Goal: Use online tool/utility: Utilize a website feature to perform a specific function

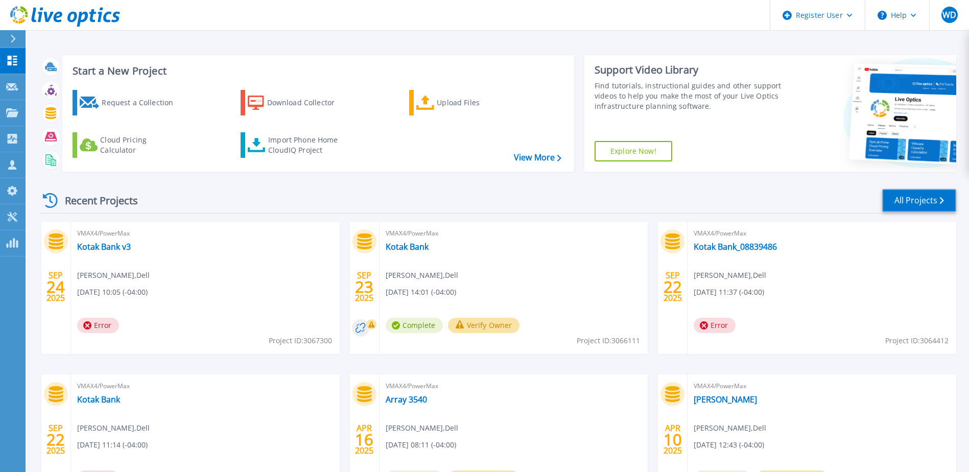
click at [902, 204] on link "All Projects" at bounding box center [919, 200] width 74 height 23
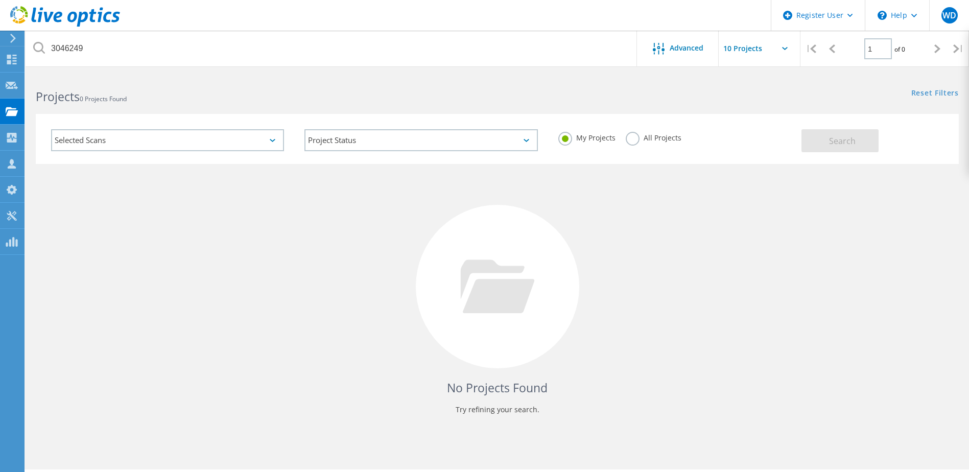
click at [632, 136] on label "All Projects" at bounding box center [654, 137] width 56 height 10
click at [0, 0] on input "All Projects" at bounding box center [0, 0] width 0 height 0
click at [11, 219] on icon at bounding box center [12, 216] width 12 height 10
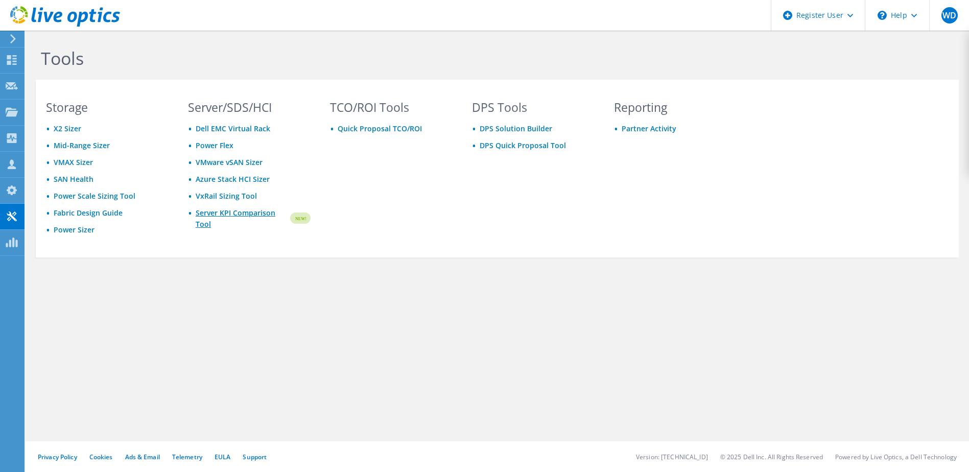
click at [223, 212] on link "Server KPI Comparison Tool" at bounding box center [242, 218] width 93 height 22
click at [16, 65] on div at bounding box center [12, 61] width 12 height 11
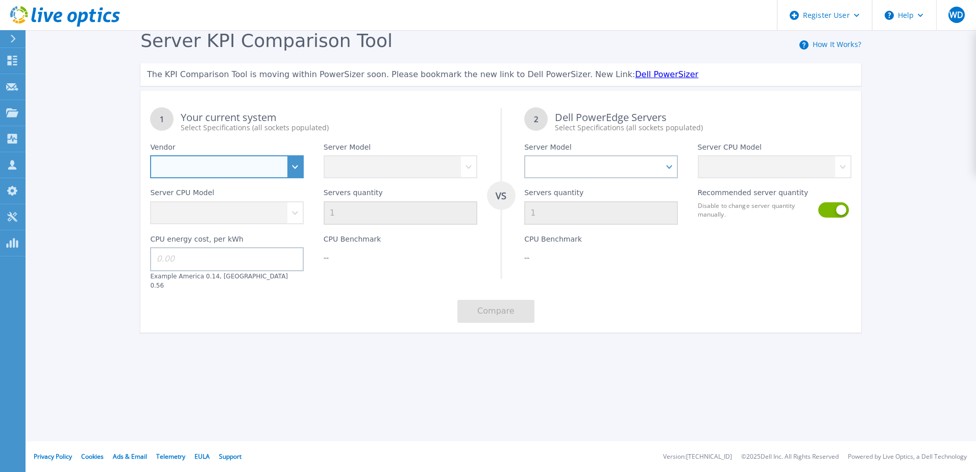
click at [299, 169] on select "Dell HPE Lenovo Supermicro" at bounding box center [227, 166] width 154 height 23
select select "Dell"
click at [150, 156] on select "Dell HPE Lenovo Supermicro" at bounding box center [227, 166] width 154 height 23
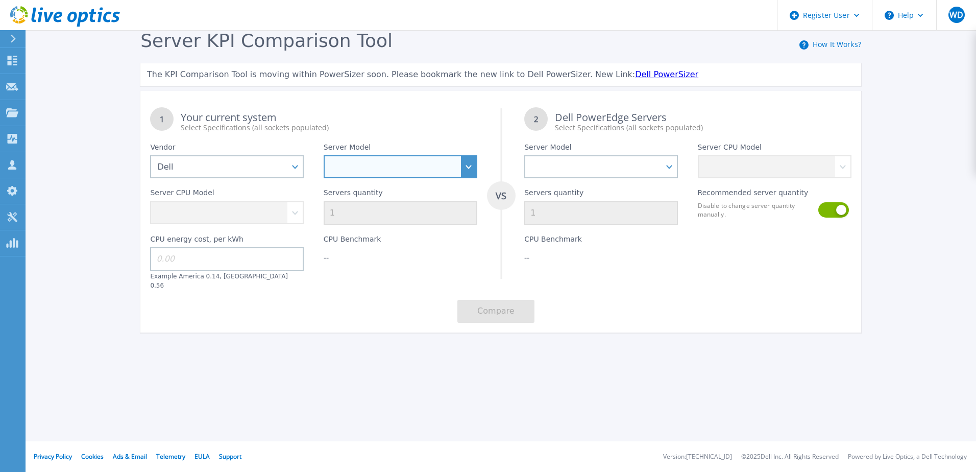
click at [463, 164] on select "PowerEdge C6520 PowerEdge C6525 PowerEdge HS5610 PowerEdge HS5620 PowerEdge R24…" at bounding box center [401, 166] width 154 height 23
select select "PowerEdge R570"
click at [324, 156] on select "PowerEdge C6520 PowerEdge C6525 PowerEdge HS5610 PowerEdge HS5620 PowerEdge R24…" at bounding box center [401, 166] width 154 height 23
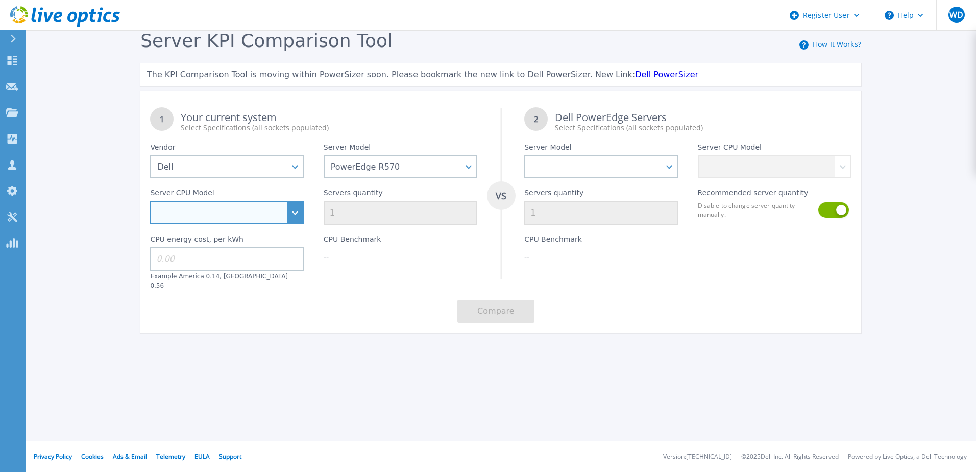
click at [297, 214] on select "Intel Xeon 6505P 2.2GHz Intel Xeon 6507P 3.5GHz Intel Xeon 6511P 2.3GHz Intel X…" at bounding box center [227, 212] width 154 height 23
click at [295, 211] on select "Intel Xeon 6505P 2.2GHz Intel Xeon 6507P 3.5GHz Intel Xeon 6511P 2.3GHz Intel X…" at bounding box center [227, 212] width 154 height 23
click at [427, 114] on div "Your current system Select Specifications (all sockets populated)" at bounding box center [329, 122] width 296 height 20
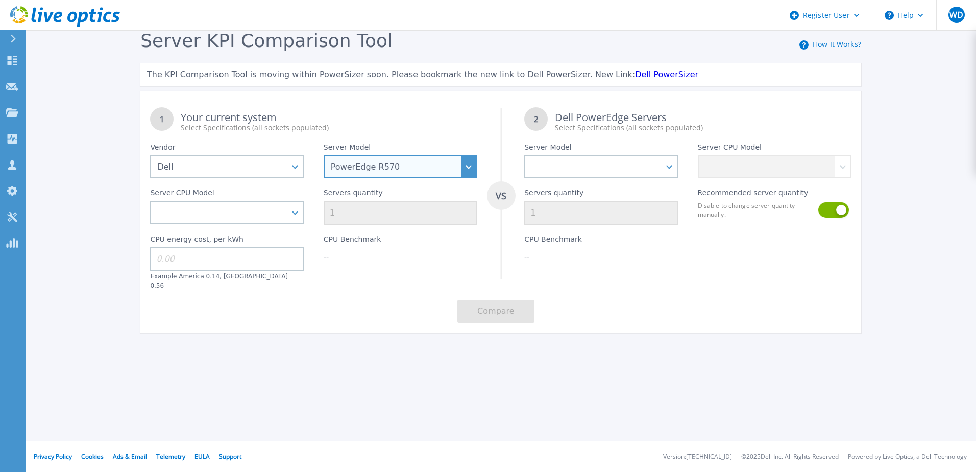
click at [467, 166] on select "PowerEdge C6520 PowerEdge C6525 PowerEdge HS5610 PowerEdge HS5620 PowerEdge R24…" at bounding box center [401, 166] width 154 height 23
click at [324, 156] on select "PowerEdge C6520 PowerEdge C6525 PowerEdge HS5610 PowerEdge HS5620 PowerEdge R24…" at bounding box center [401, 166] width 154 height 23
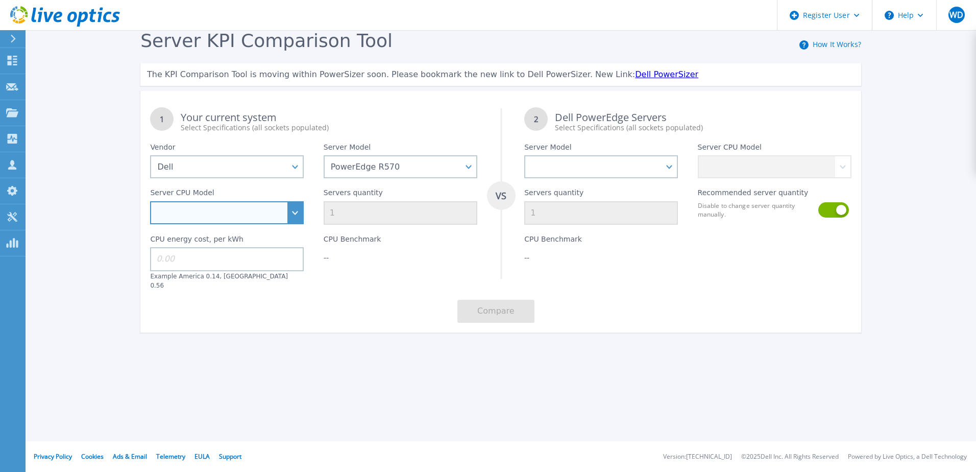
click at [291, 212] on select "Intel Xeon 6505P 2.2GHz Intel Xeon 6507P 3.5GHz Intel Xeon 6511P 2.3GHz Intel X…" at bounding box center [227, 212] width 154 height 23
click at [295, 206] on select "Intel Xeon 6505P 2.2GHz Intel Xeon 6507P 3.5GHz Intel Xeon 6511P 2.3GHz Intel X…" at bounding box center [227, 212] width 154 height 23
select select "336283"
click at [150, 202] on select "Intel Xeon 6505P 2.2GHz Intel Xeon 6507P 3.5GHz Intel Xeon 6511P 2.3GHz Intel X…" at bounding box center [227, 212] width 154 height 23
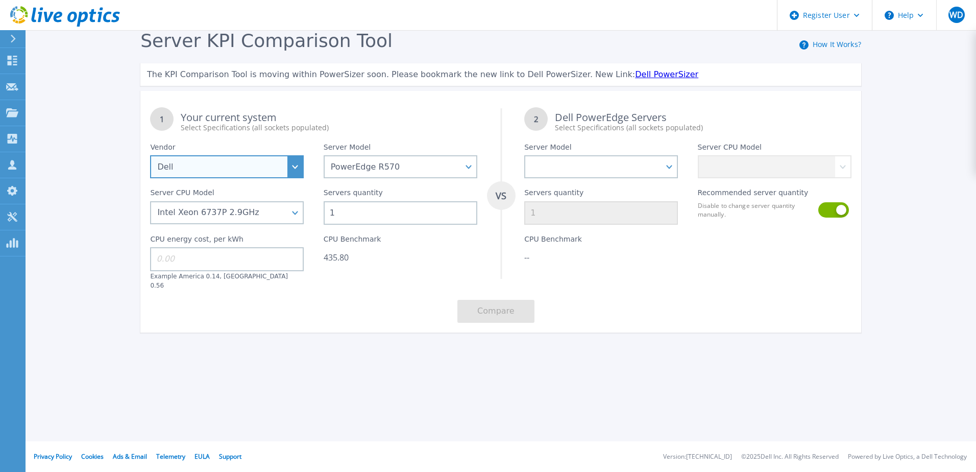
click at [299, 167] on select "Dell HPE Lenovo Supermicro" at bounding box center [227, 166] width 154 height 23
click at [299, 171] on select "Dell HPE Lenovo Supermicro" at bounding box center [227, 166] width 154 height 23
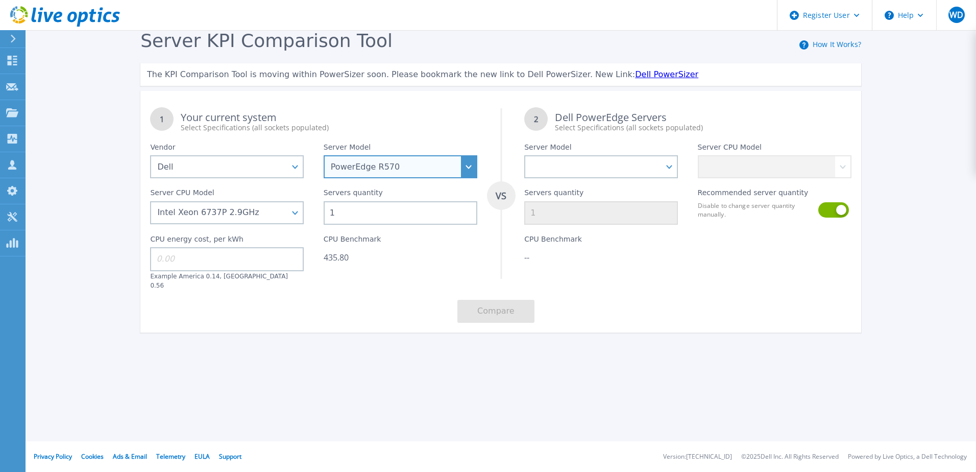
click at [468, 168] on select "PowerEdge C6520 PowerEdge C6525 PowerEdge HS5610 PowerEdge HS5620 PowerEdge R24…" at bounding box center [401, 166] width 154 height 23
select select "PowerEdge R660"
click at [324, 156] on select "PowerEdge C6520 PowerEdge C6525 PowerEdge HS5610 PowerEdge HS5620 PowerEdge R24…" at bounding box center [401, 166] width 154 height 23
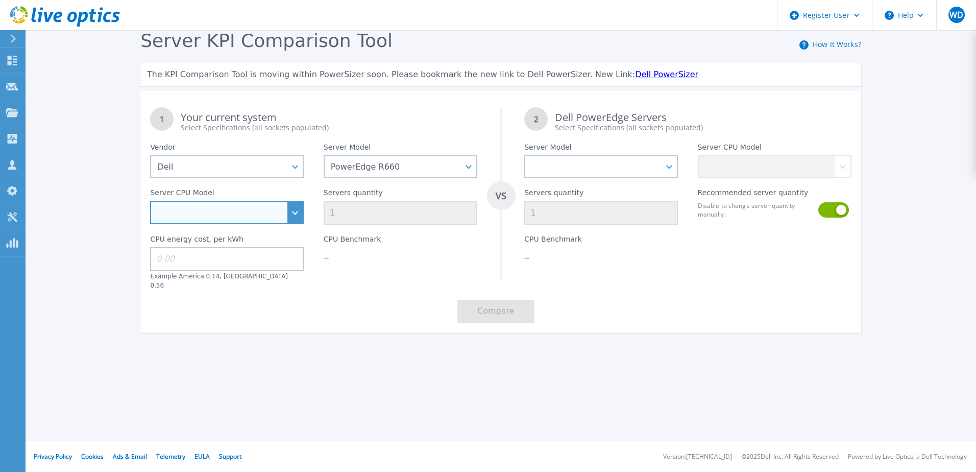
click at [292, 220] on select "Intel Xeon Gold 6414U 2GHz Intel Xeon Gold 6430 2.1GHz Intel Xeon Gold 6454S 2.…" at bounding box center [227, 212] width 154 height 23
click at [299, 216] on select "Intel Xeon Gold 6414U 2GHz Intel Xeon Gold 6430 2.1GHz Intel Xeon Gold 6454S 2.…" at bounding box center [227, 212] width 154 height 23
select select "336938"
click at [150, 202] on select "Intel Xeon Gold 6414U 2GHz Intel Xeon Gold 6430 2.1GHz Intel Xeon Gold 6454S 2.…" at bounding box center [227, 212] width 154 height 23
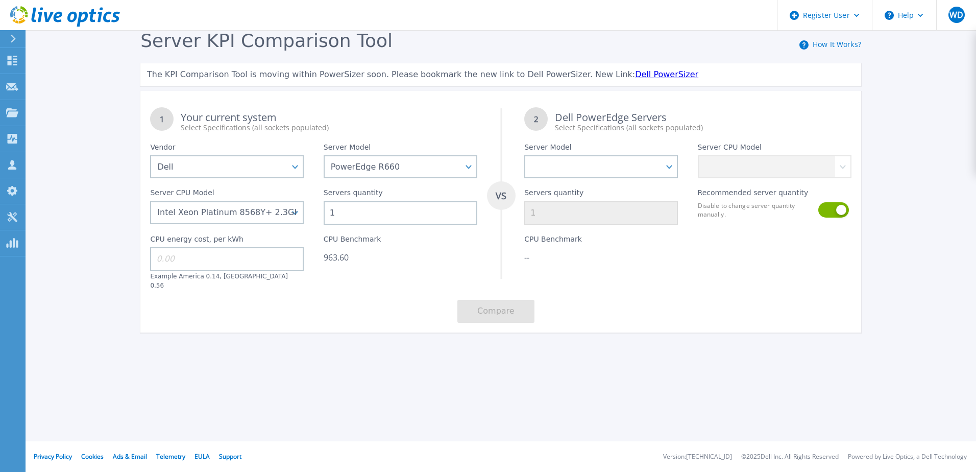
click at [343, 212] on input "1" at bounding box center [401, 212] width 154 height 23
drag, startPoint x: 343, startPoint y: 212, endPoint x: 327, endPoint y: 216, distance: 15.7
click at [327, 216] on input "1" at bounding box center [401, 212] width 154 height 23
type input "11"
click at [474, 165] on select "PowerEdge C6520 PowerEdge C6525 PowerEdge HS5610 PowerEdge HS5620 PowerEdge R24…" at bounding box center [401, 166] width 154 height 23
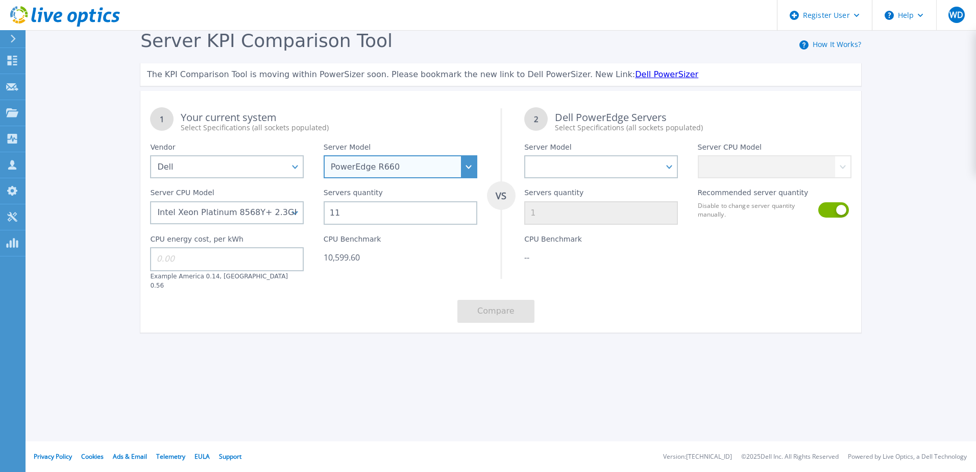
select select "PowerEdge R570"
click at [324, 156] on select "PowerEdge C6520 PowerEdge C6525 PowerEdge HS5610 PowerEdge HS5620 PowerEdge R24…" at bounding box center [401, 166] width 154 height 23
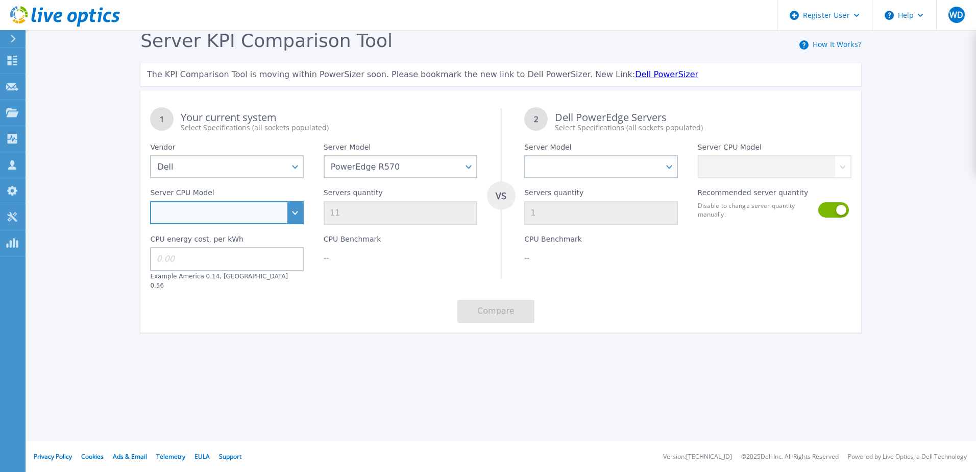
click at [301, 212] on select "Intel Xeon 6505P 2.2GHz Intel Xeon 6507P 3.5GHz Intel Xeon 6511P 2.3GHz Intel X…" at bounding box center [227, 212] width 154 height 23
click at [150, 202] on select "Intel Xeon 6505P 2.2GHz Intel Xeon 6507P 3.5GHz Intel Xeon 6511P 2.3GHz Intel X…" at bounding box center [227, 212] width 154 height 23
click at [292, 215] on select "Intel Xeon 6505P 2.2GHz Intel Xeon 6507P 3.5GHz Intel Xeon 6511P 2.3GHz Intel X…" at bounding box center [227, 212] width 154 height 23
select select "336275"
click at [150, 202] on select "Intel Xeon 6505P 2.2GHz Intel Xeon 6507P 3.5GHz Intel Xeon 6511P 2.3GHz Intel X…" at bounding box center [227, 212] width 154 height 23
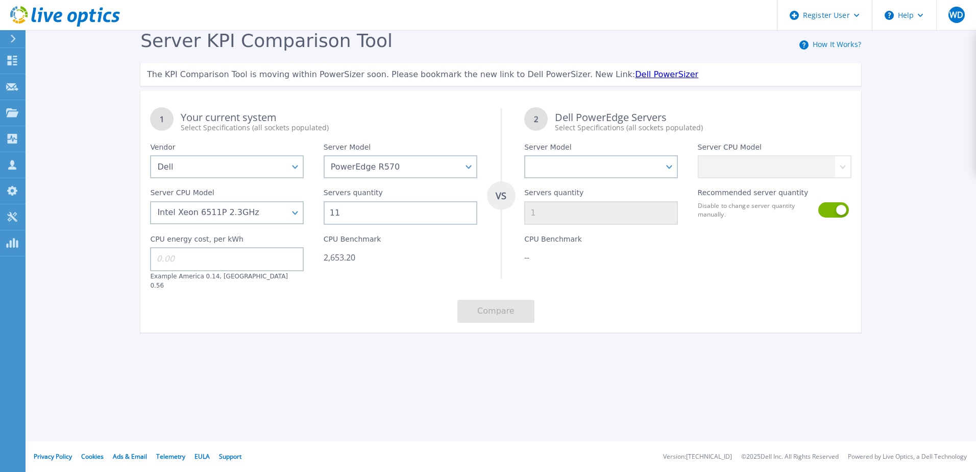
click at [360, 214] on input "11" at bounding box center [401, 212] width 154 height 23
click at [350, 212] on input "11" at bounding box center [401, 212] width 154 height 23
drag, startPoint x: 352, startPoint y: 213, endPoint x: 316, endPoint y: 222, distance: 37.7
click at [316, 222] on div "Servers quantity 11" at bounding box center [400, 201] width 173 height 46
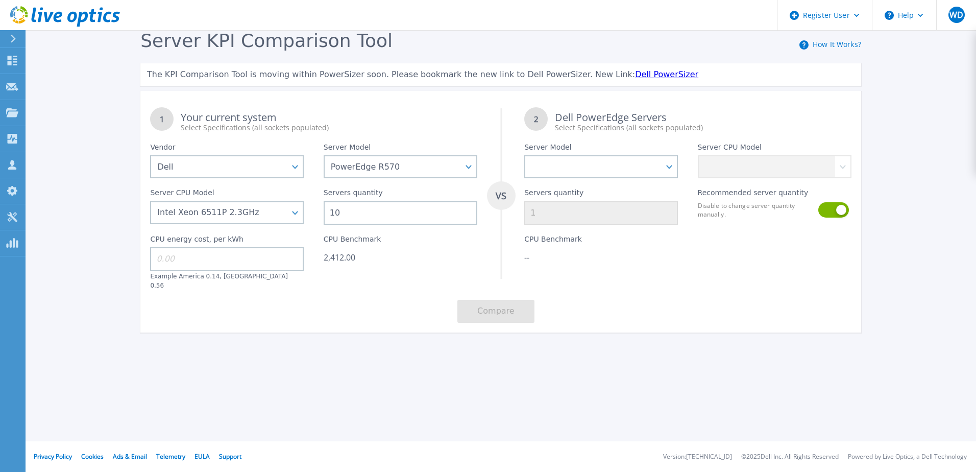
type input "10"
click at [403, 265] on div "CPU Benchmark 2,412.00" at bounding box center [400, 257] width 173 height 65
click at [303, 214] on select "Intel Xeon 6505P 2.2GHz Intel Xeon 6507P 3.5GHz Intel Xeon 6511P 2.3GHz Intel X…" at bounding box center [227, 212] width 154 height 23
select select "336283"
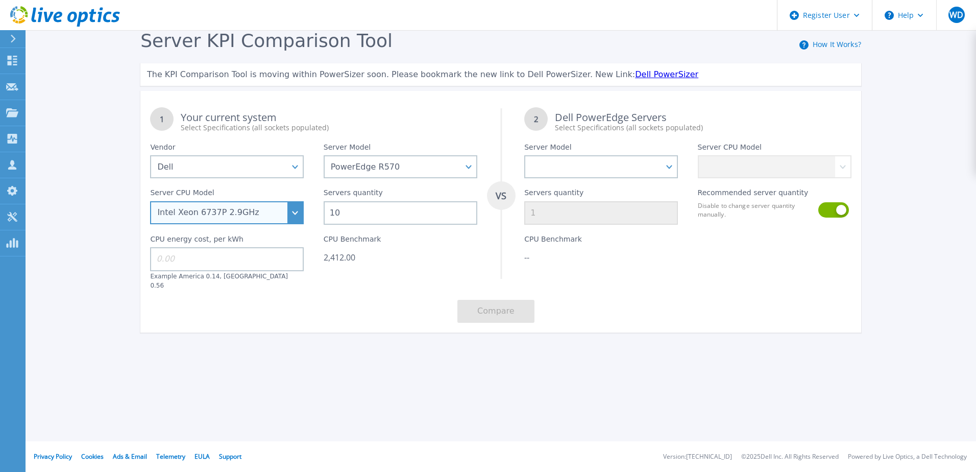
click at [150, 202] on select "Intel Xeon 6505P 2.2GHz Intel Xeon 6507P 3.5GHz Intel Xeon 6511P 2.3GHz Intel X…" at bounding box center [227, 212] width 154 height 23
click at [343, 215] on input "10" at bounding box center [401, 212] width 154 height 23
type input "10"
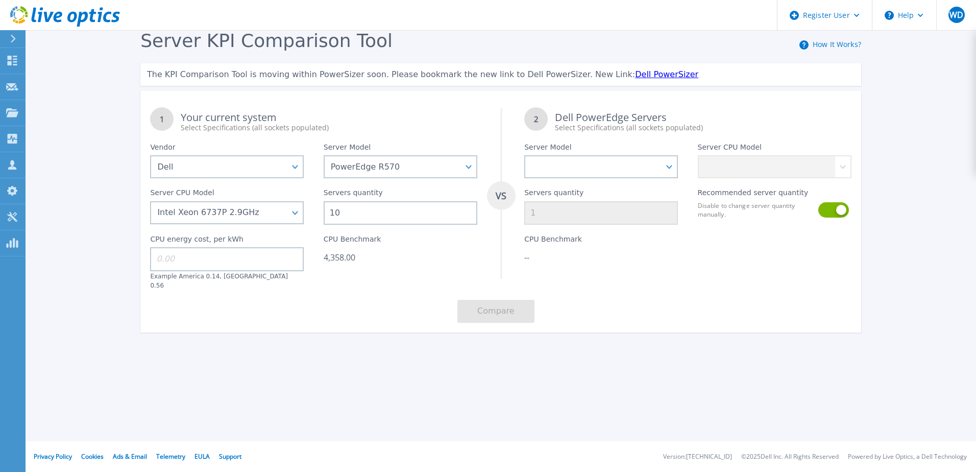
click at [415, 252] on div "CPU Benchmark 4,358.00" at bounding box center [400, 257] width 173 height 65
click at [463, 162] on select "PowerEdge C6520 PowerEdge C6525 PowerEdge HS5610 PowerEdge HS5620 PowerEdge R24…" at bounding box center [401, 166] width 154 height 23
select select "PowerEdge R750"
click at [324, 156] on select "PowerEdge C6520 PowerEdge C6525 PowerEdge HS5610 PowerEdge HS5620 PowerEdge R24…" at bounding box center [401, 166] width 154 height 23
select select
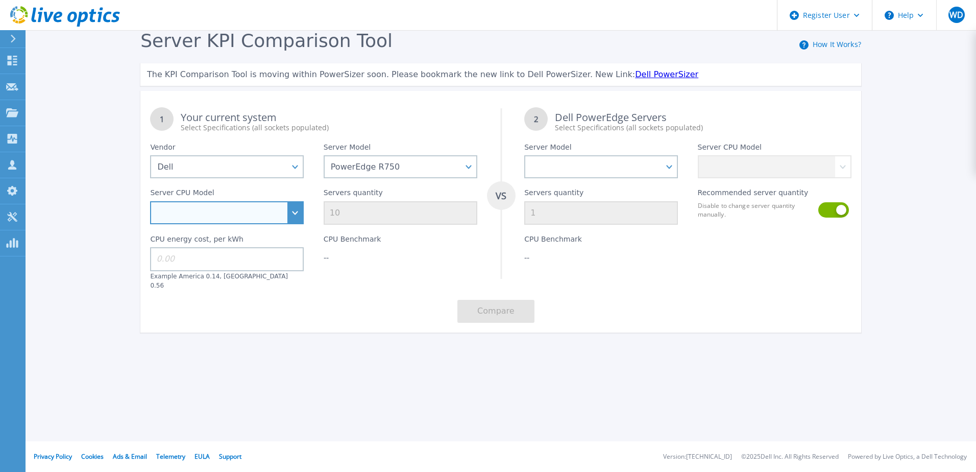
click at [295, 212] on select "Intel Xeon Silver 4309Y 2.8GHz Intel Xeon Silver 4310 2.1GHz Intel Xeon Silver …" at bounding box center [227, 212] width 154 height 23
click at [293, 219] on select "Intel Xeon Silver 4309Y 2.8GHz Intel Xeon Silver 4310 2.1GHz Intel Xeon Silver …" at bounding box center [227, 212] width 154 height 23
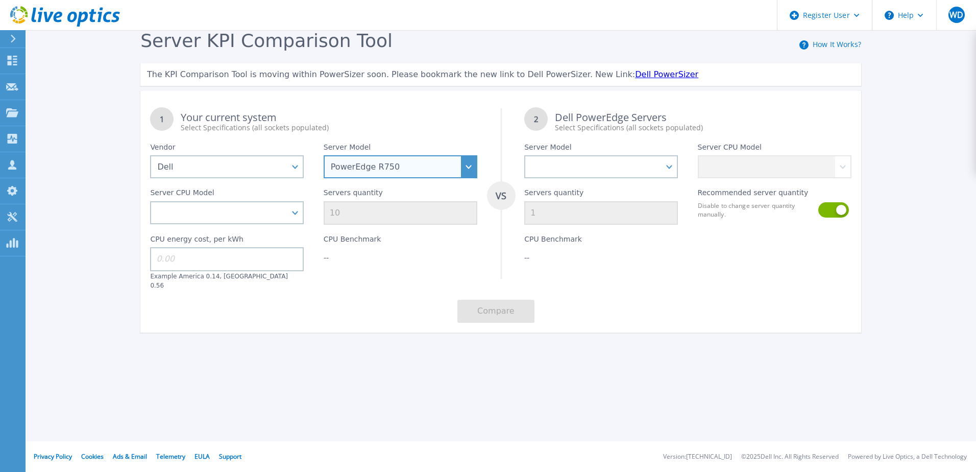
click at [469, 163] on select "PowerEdge C6520 PowerEdge C6525 PowerEdge HS5610 PowerEdge HS5620 PowerEdge R24…" at bounding box center [401, 166] width 154 height 23
click at [324, 156] on select "PowerEdge C6520 PowerEdge C6525 PowerEdge HS5610 PowerEdge HS5620 PowerEdge R24…" at bounding box center [401, 166] width 154 height 23
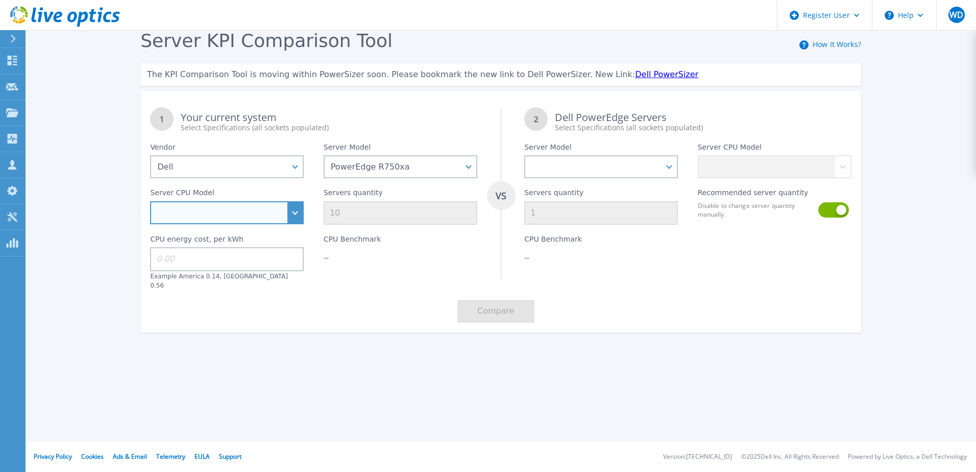
click at [294, 214] on select "Intel Xeon Gold 6314U 2.3GHz Intel Xeon Gold 6330 2GHz Intel Xeon Gold 6338 2GH…" at bounding box center [227, 212] width 154 height 23
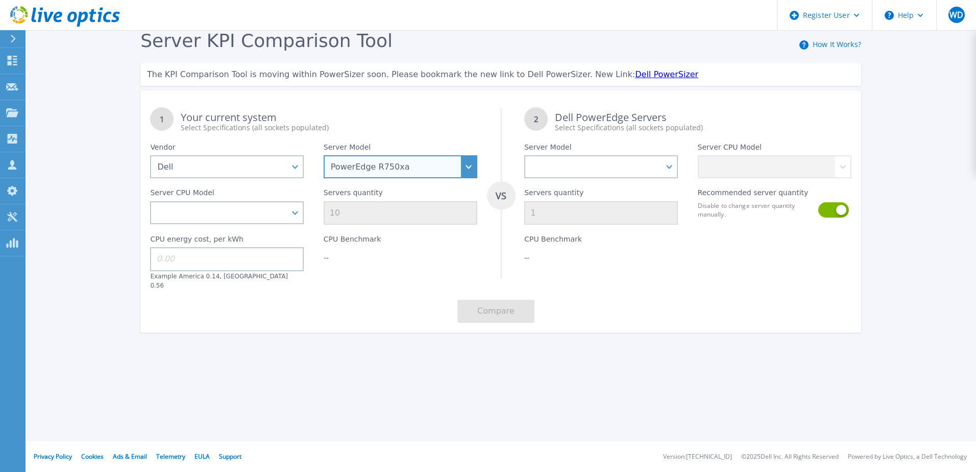
click at [471, 166] on select "PowerEdge C6520 PowerEdge C6525 PowerEdge HS5610 PowerEdge HS5620 PowerEdge R24…" at bounding box center [401, 166] width 154 height 23
click at [324, 156] on select "PowerEdge C6520 PowerEdge C6525 PowerEdge HS5610 PowerEdge HS5620 PowerEdge R24…" at bounding box center [401, 166] width 154 height 23
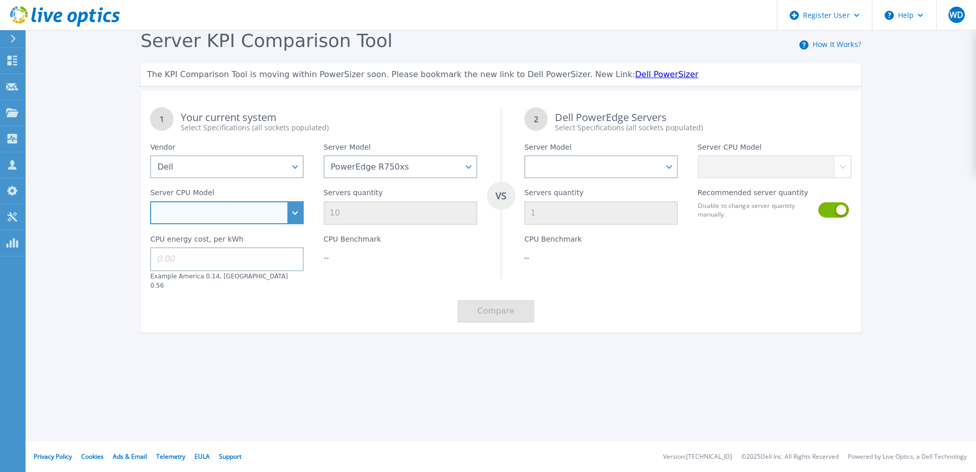
click at [292, 216] on select "Intel Xeon Silver 4316 2.3GHz Intel Xeon Silver 4309Y 2.8GHz Intel Xeon Silver …" at bounding box center [227, 212] width 154 height 23
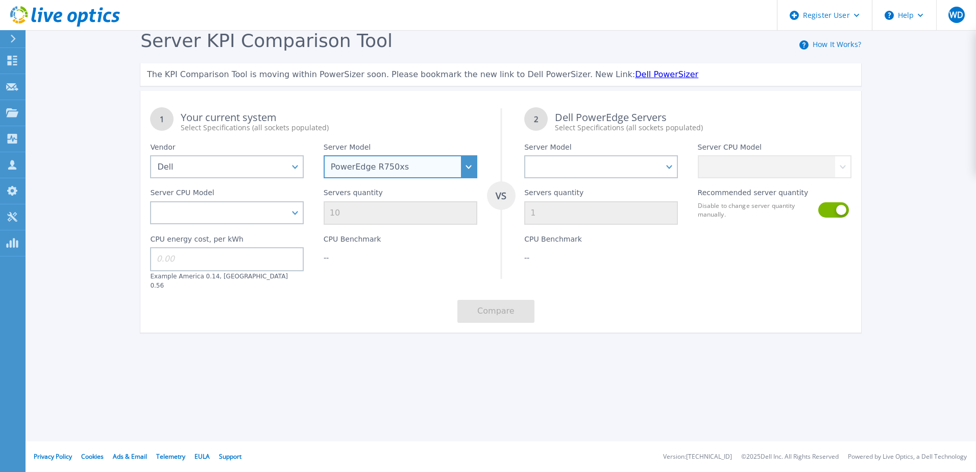
click at [465, 171] on select "PowerEdge C6520 PowerEdge C6525 PowerEdge HS5610 PowerEdge HS5620 PowerEdge R24…" at bounding box center [401, 166] width 154 height 23
select select "PowerEdge R750"
click at [324, 156] on select "PowerEdge C6520 PowerEdge C6525 PowerEdge HS5610 PowerEdge HS5620 PowerEdge R24…" at bounding box center [401, 166] width 154 height 23
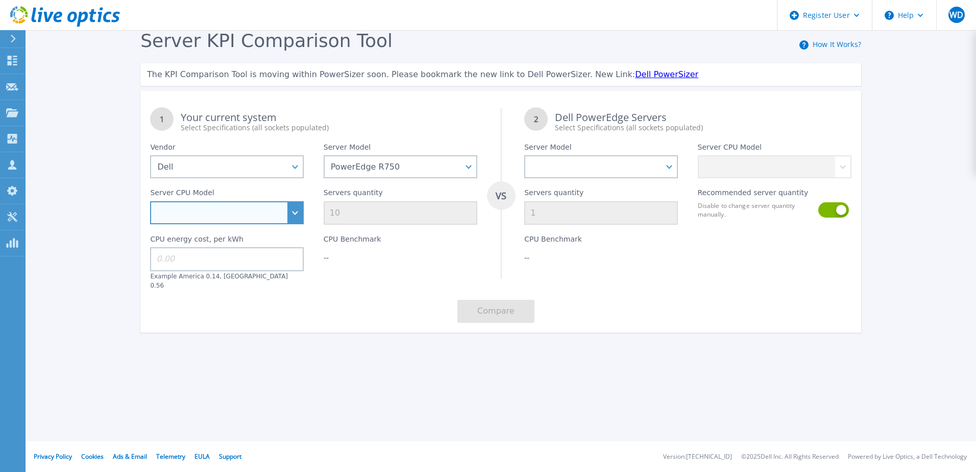
click at [294, 218] on select "Intel Xeon Silver 4309Y 2.8GHz Intel Xeon Silver 4310 2.1GHz Intel Xeon Silver …" at bounding box center [227, 212] width 154 height 23
click at [290, 216] on select "Intel Xeon Silver 4309Y 2.8GHz Intel Xeon Silver 4310 2.1GHz Intel Xeon Silver …" at bounding box center [227, 212] width 154 height 23
select select "334208"
click at [150, 202] on select "Intel Xeon Silver 4309Y 2.8GHz Intel Xeon Silver 4310 2.1GHz Intel Xeon Silver …" at bounding box center [227, 212] width 154 height 23
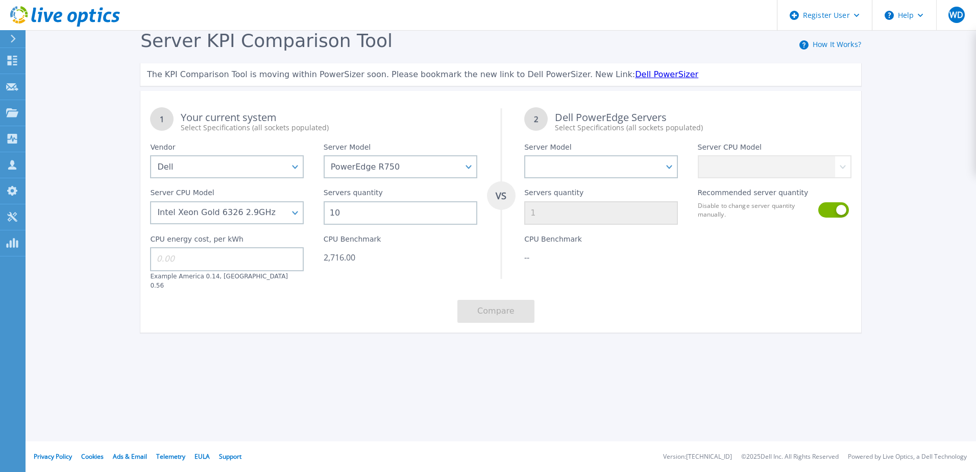
click at [351, 214] on input "10" at bounding box center [401, 212] width 154 height 23
drag, startPoint x: 349, startPoint y: 212, endPoint x: 321, endPoint y: 211, distance: 28.6
click at [320, 211] on div "Servers quantity 10" at bounding box center [400, 201] width 173 height 46
type input "10"
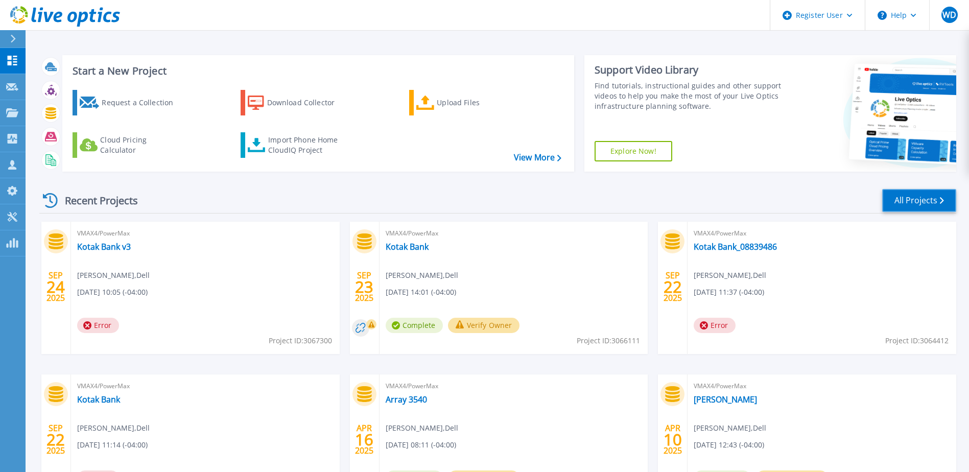
click at [903, 193] on link "All Projects" at bounding box center [919, 200] width 74 height 23
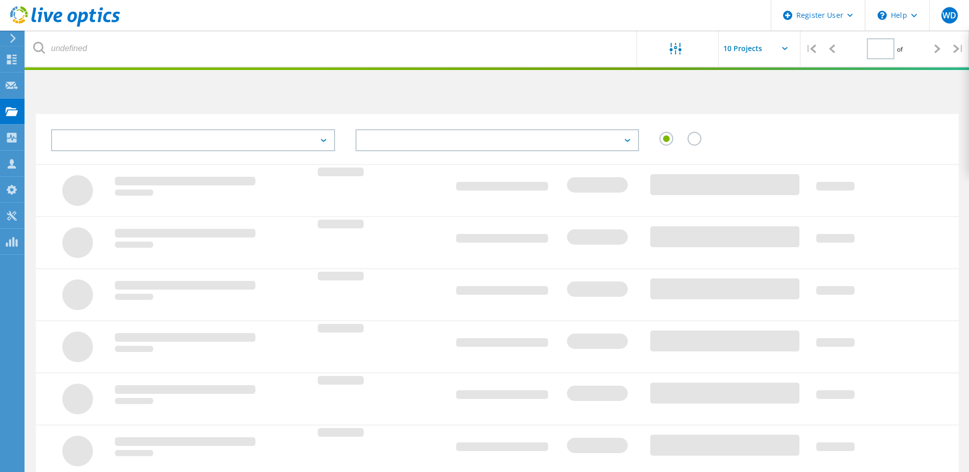
type input "1"
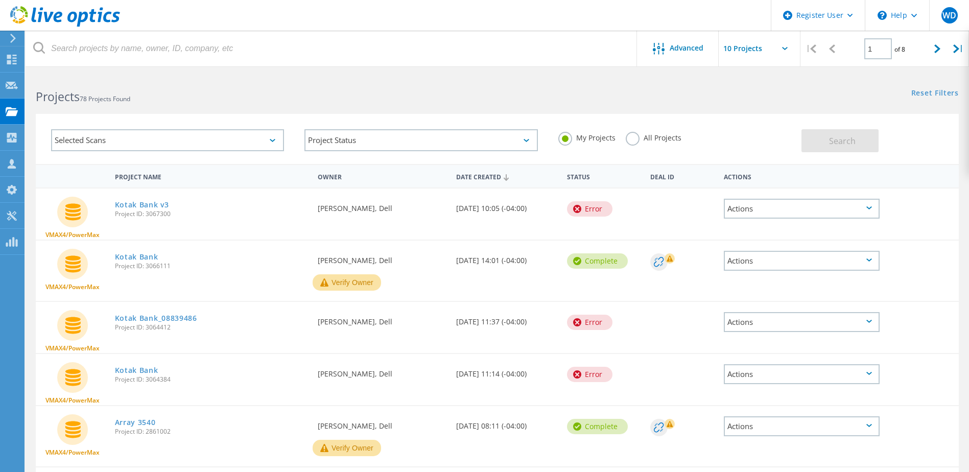
drag, startPoint x: 628, startPoint y: 136, endPoint x: 624, endPoint y: 139, distance: 5.3
click at [629, 136] on label "All Projects" at bounding box center [654, 137] width 56 height 10
click at [0, 0] on input "All Projects" at bounding box center [0, 0] width 0 height 0
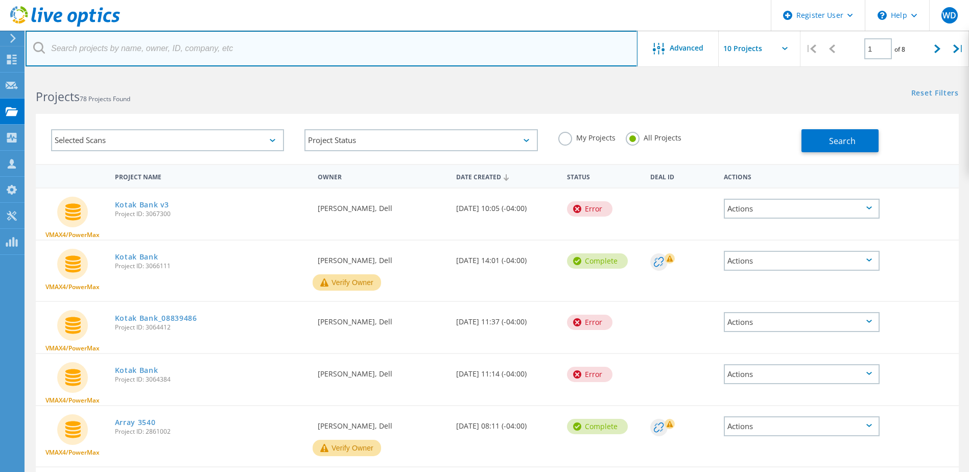
click at [153, 55] on input "text" at bounding box center [332, 49] width 612 height 36
click at [90, 54] on input "304" at bounding box center [332, 49] width 612 height 36
type input "3046249"
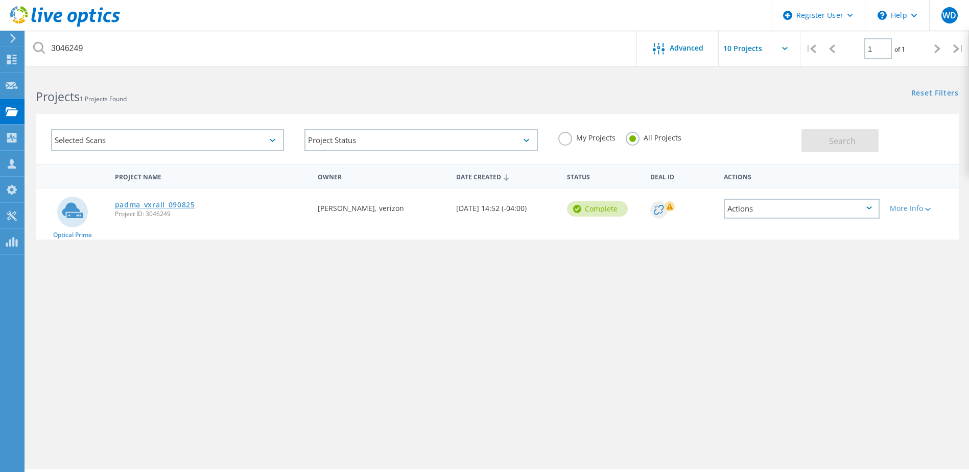
click at [185, 205] on link "padma_vxrail_090825" at bounding box center [155, 204] width 80 height 7
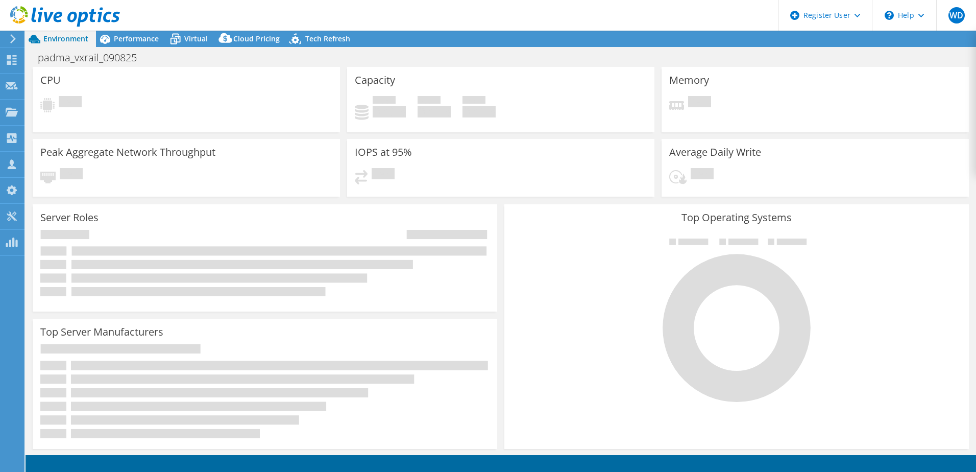
select select "USD"
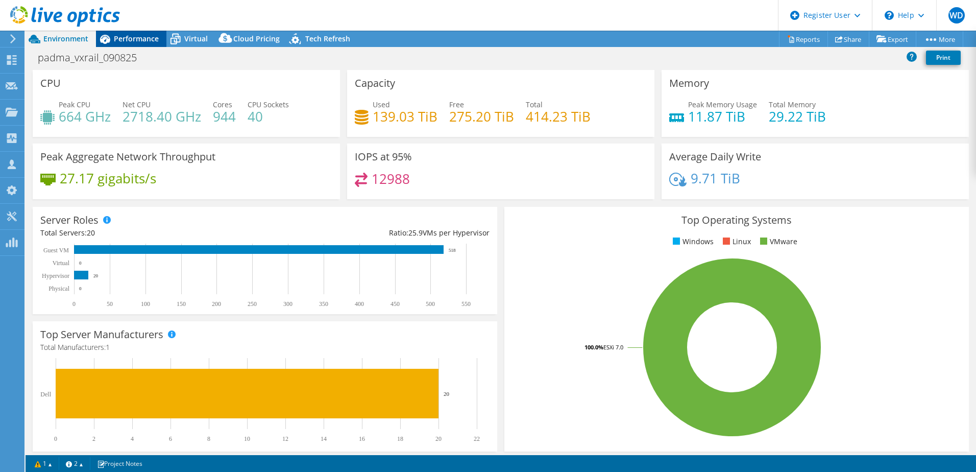
click at [136, 39] on span "Performance" at bounding box center [136, 39] width 45 height 10
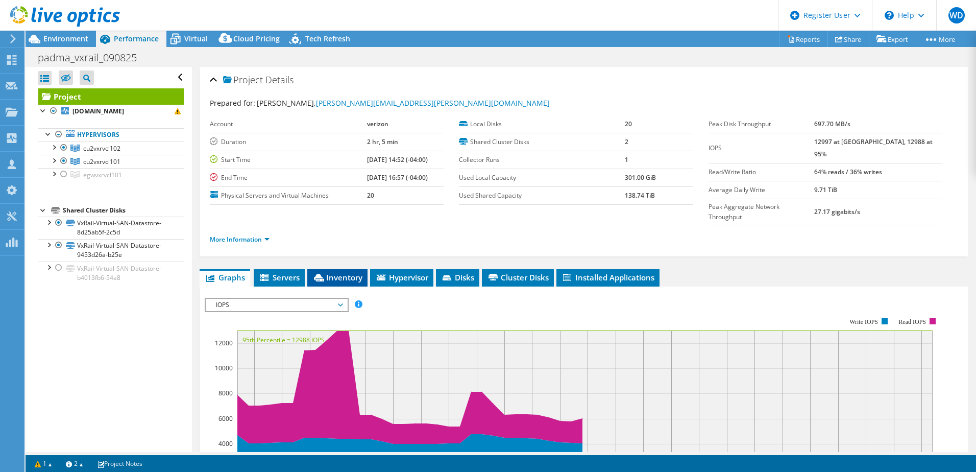
click at [339, 272] on span "Inventory" at bounding box center [338, 277] width 50 height 10
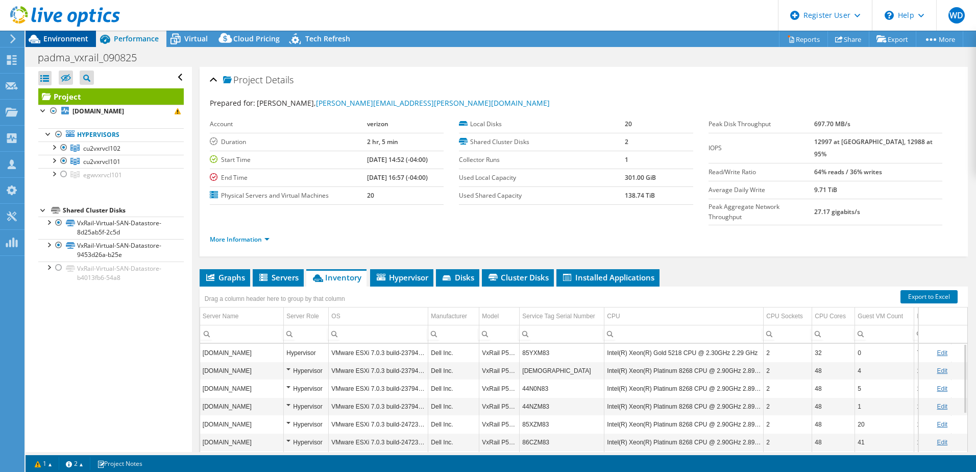
click at [80, 36] on span "Environment" at bounding box center [65, 39] width 45 height 10
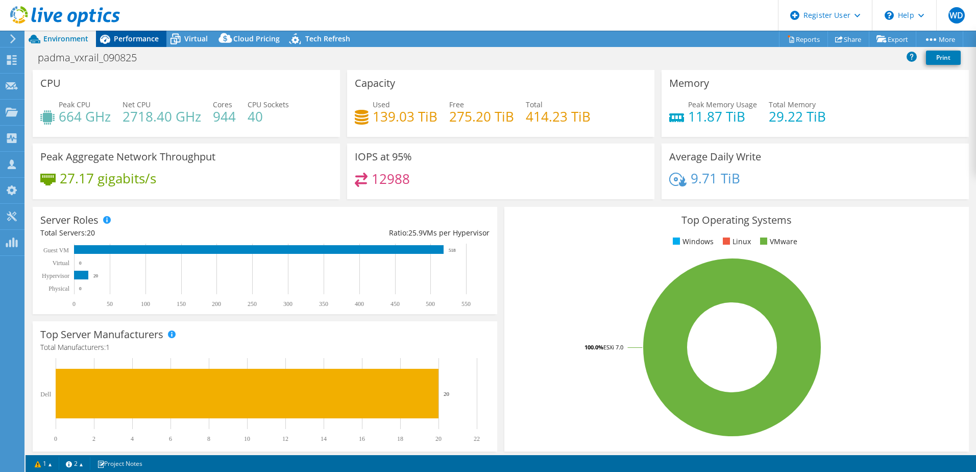
click at [145, 42] on span "Performance" at bounding box center [136, 39] width 45 height 10
